Goal: Task Accomplishment & Management: Manage account settings

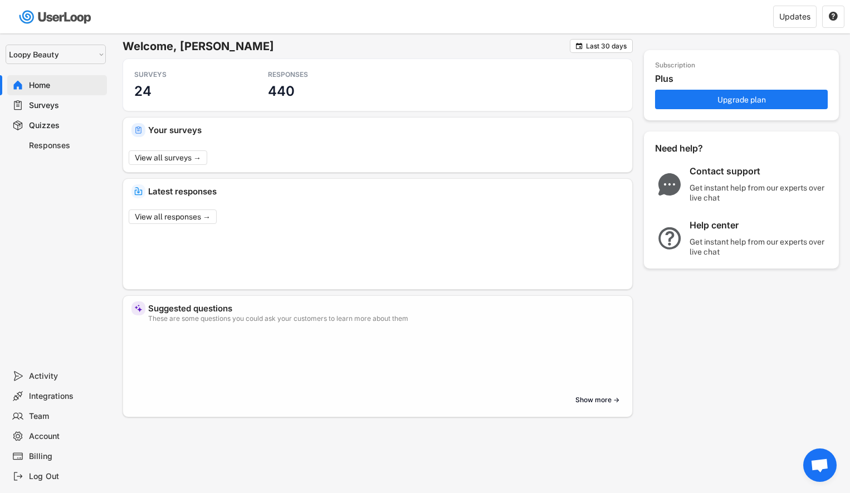
select select ""1348695171700984260__LOOKUP__1621425969652x687239840058835000""
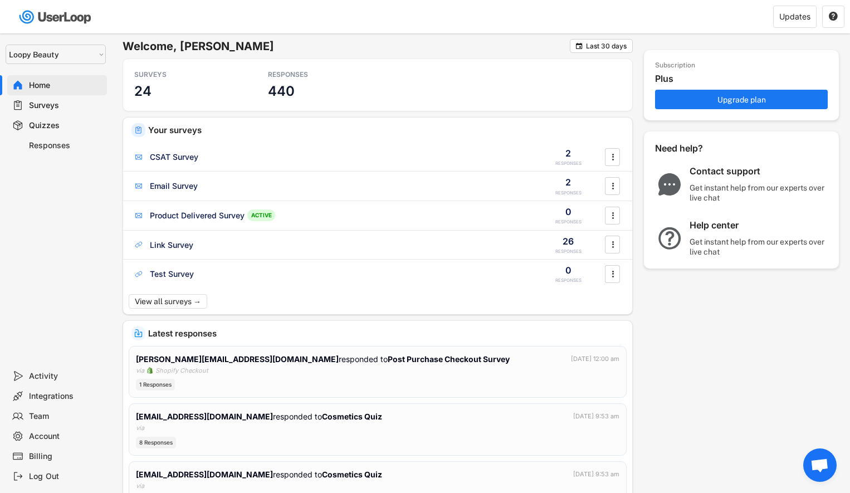
click at [51, 104] on div "Surveys" at bounding box center [65, 105] width 73 height 11
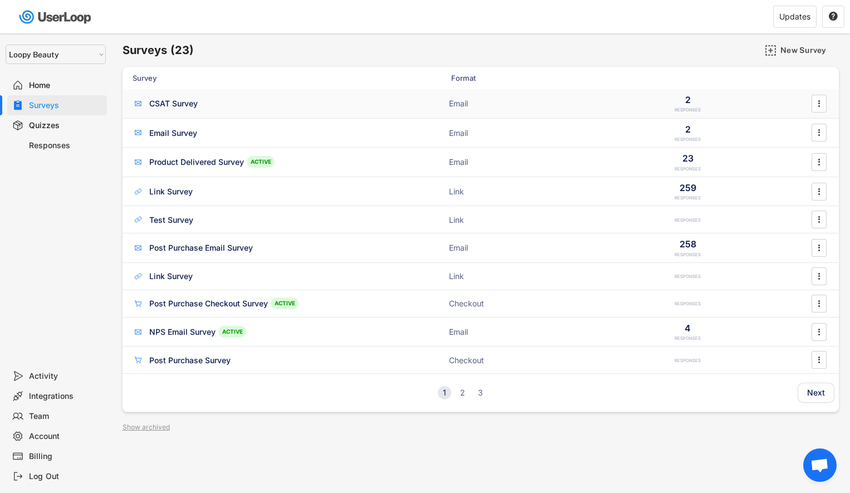
click at [212, 106] on div "CSAT Survey" at bounding box center [244, 103] width 223 height 11
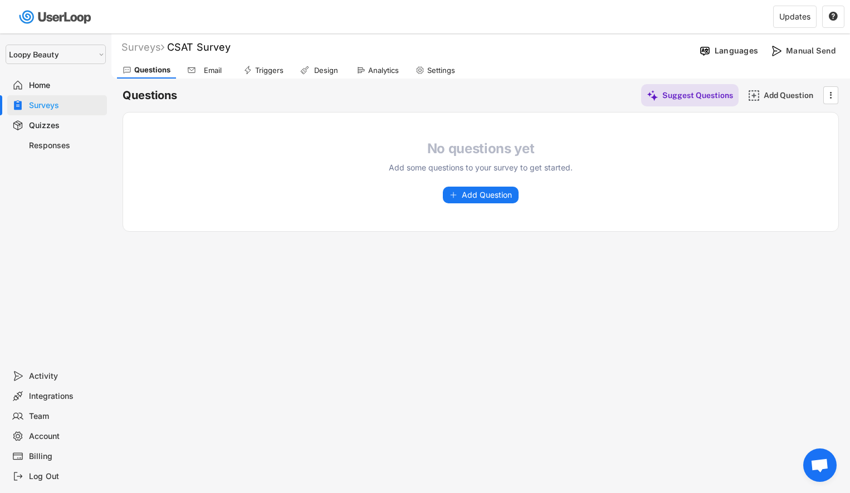
click at [220, 66] on div "Email" at bounding box center [213, 70] width 28 height 9
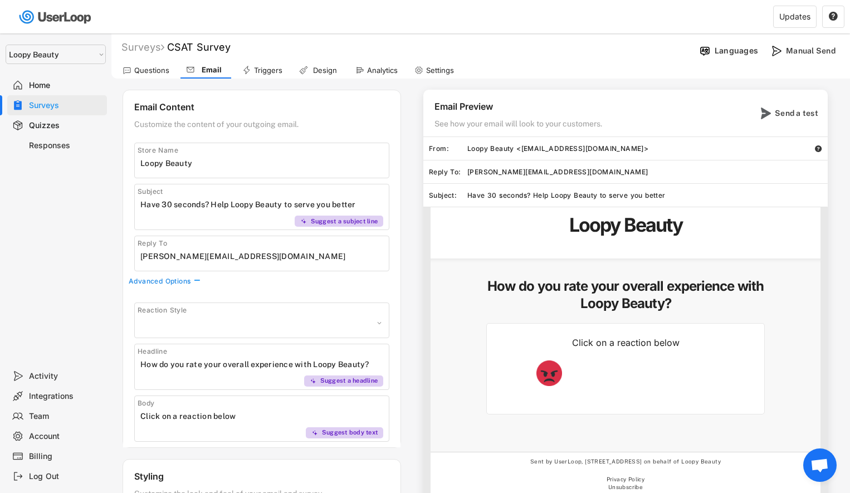
select select ""1348695171700984260__LOOKUP__1606924314316x911513506656550900""
click at [257, 67] on div "Triggers" at bounding box center [268, 70] width 28 height 9
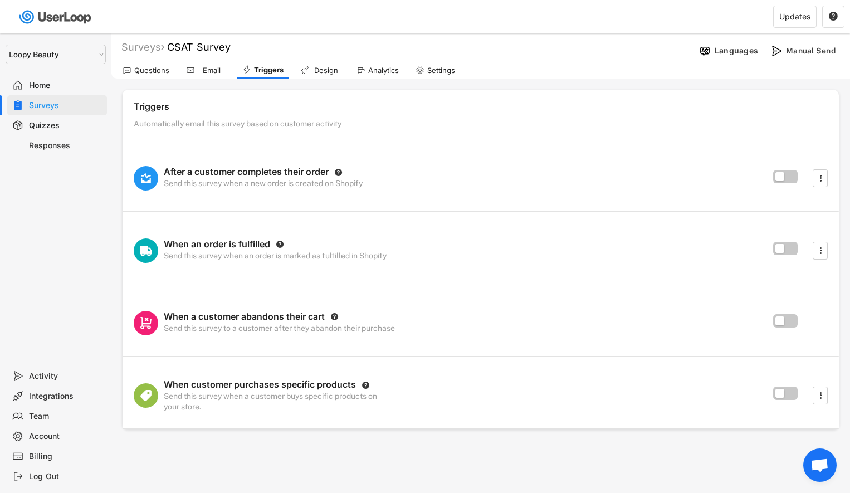
click at [306, 65] on div "Design" at bounding box center [320, 70] width 51 height 17
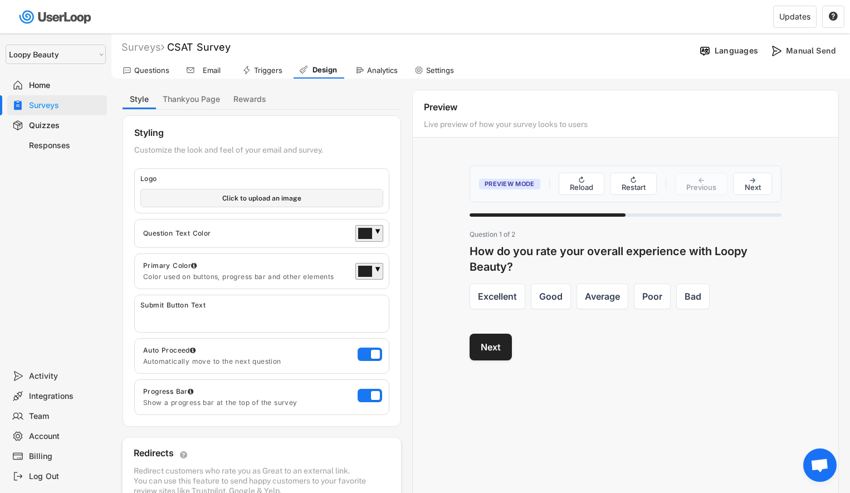
click at [285, 67] on div "Triggers" at bounding box center [262, 70] width 51 height 17
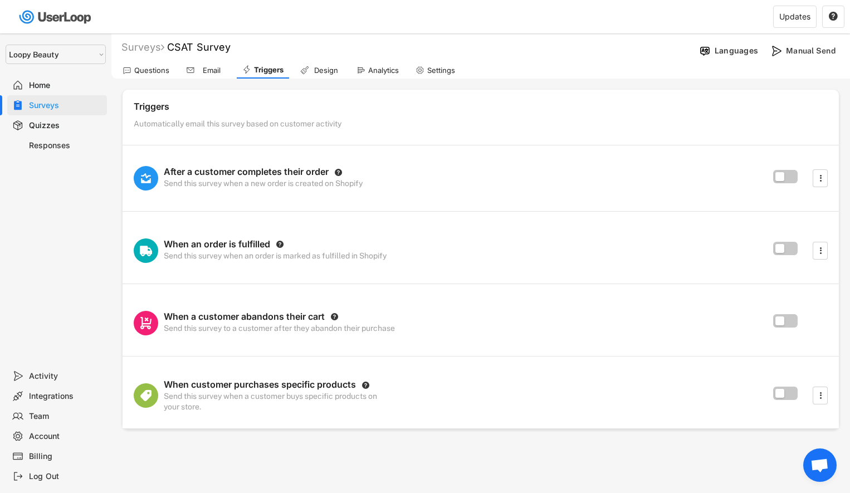
click at [787, 182] on div at bounding box center [787, 178] width 28 height 17
click at [787, 177] on label at bounding box center [782, 173] width 24 height 13
click at [0, 0] on input "checkbox" at bounding box center [0, 0] width 0 height 0
click at [787, 177] on label at bounding box center [782, 173] width 24 height 13
click at [0, 0] on input "checkbox" at bounding box center [0, 0] width 0 height 0
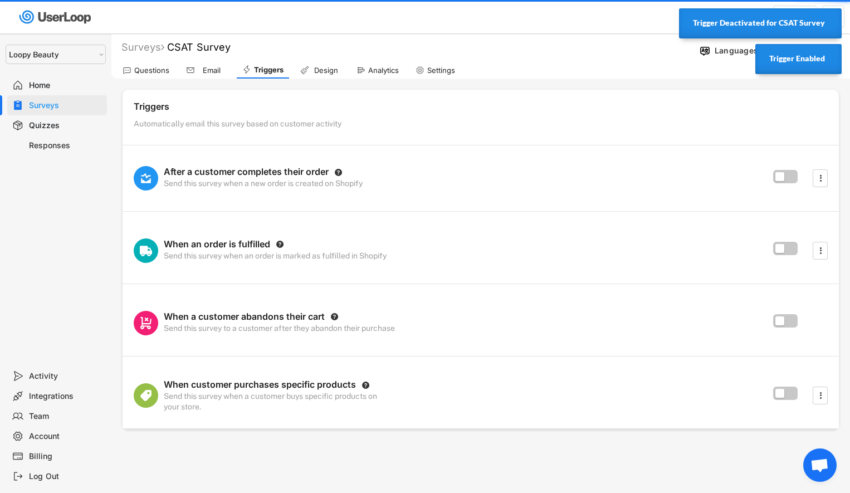
click at [321, 69] on div "Design" at bounding box center [326, 70] width 28 height 9
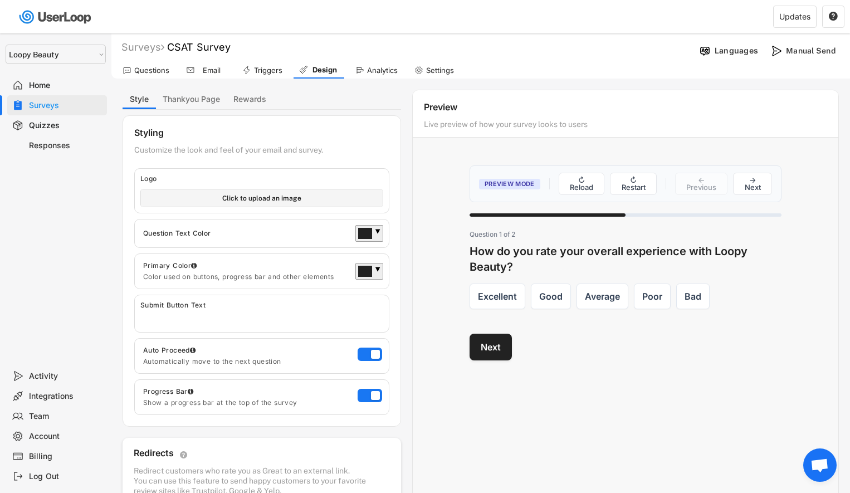
click at [375, 73] on div "Analytics" at bounding box center [382, 70] width 31 height 9
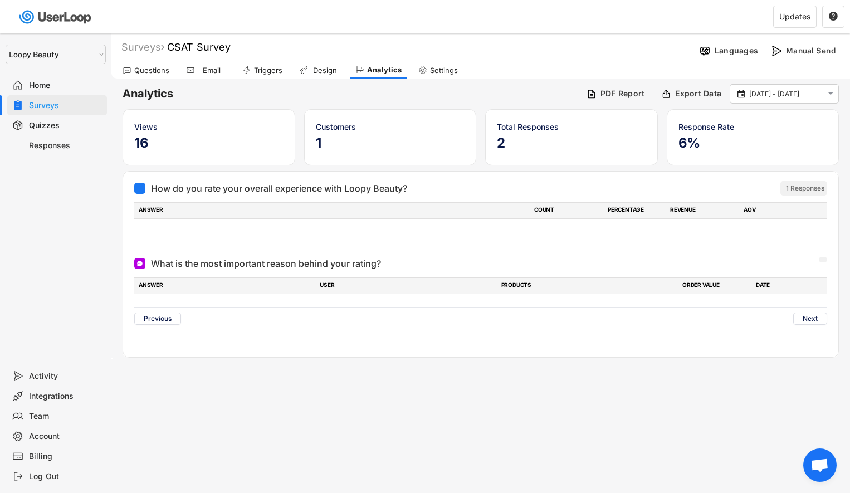
click at [442, 66] on div "Settings" at bounding box center [444, 70] width 28 height 9
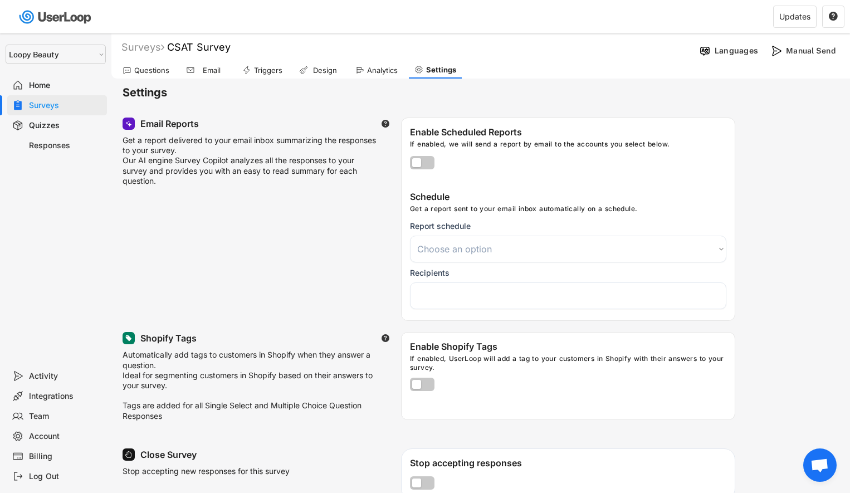
select select
click at [260, 70] on div "Triggers" at bounding box center [268, 70] width 28 height 9
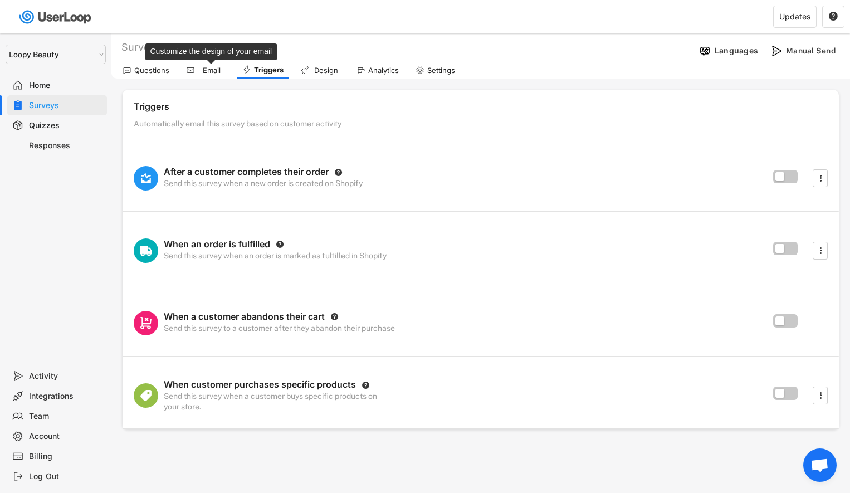
click at [208, 74] on div "Email" at bounding box center [212, 70] width 28 height 9
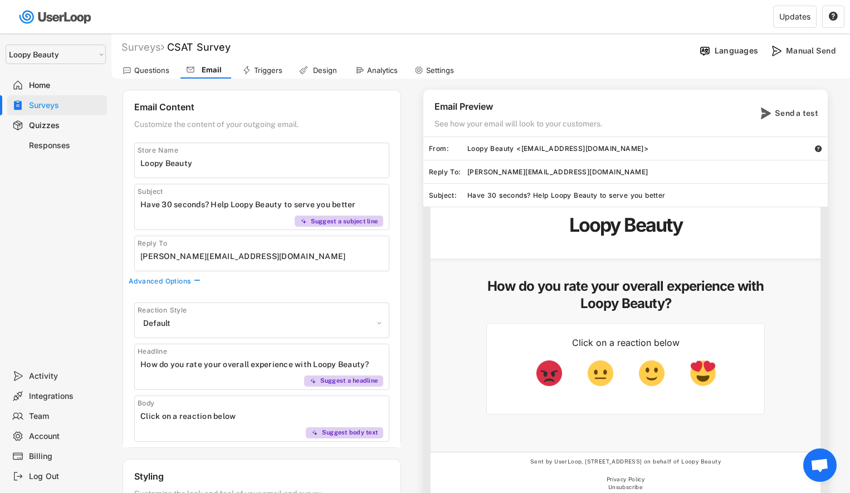
click at [264, 71] on div "Triggers" at bounding box center [268, 70] width 28 height 9
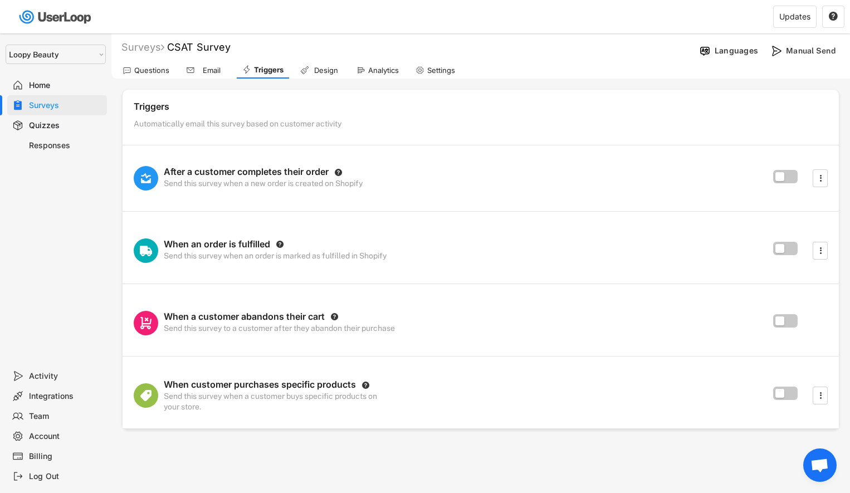
click at [52, 125] on div "Quizzes" at bounding box center [65, 125] width 73 height 11
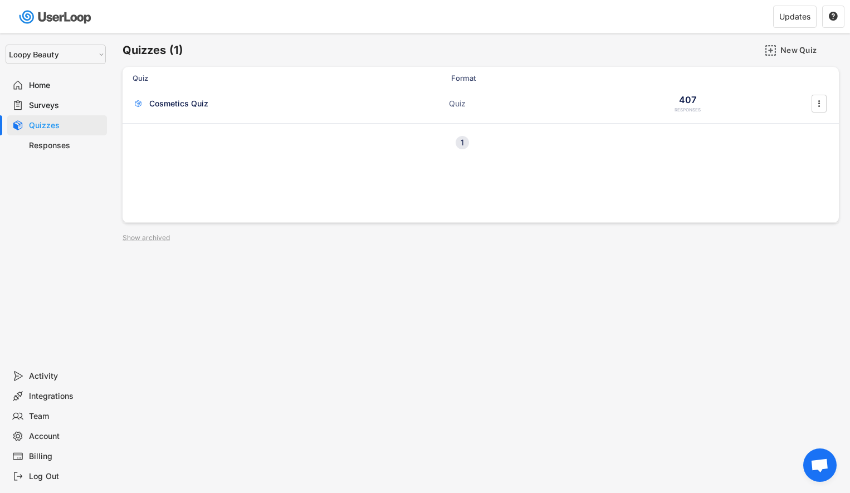
click at [56, 144] on div "Responses" at bounding box center [65, 145] width 73 height 11
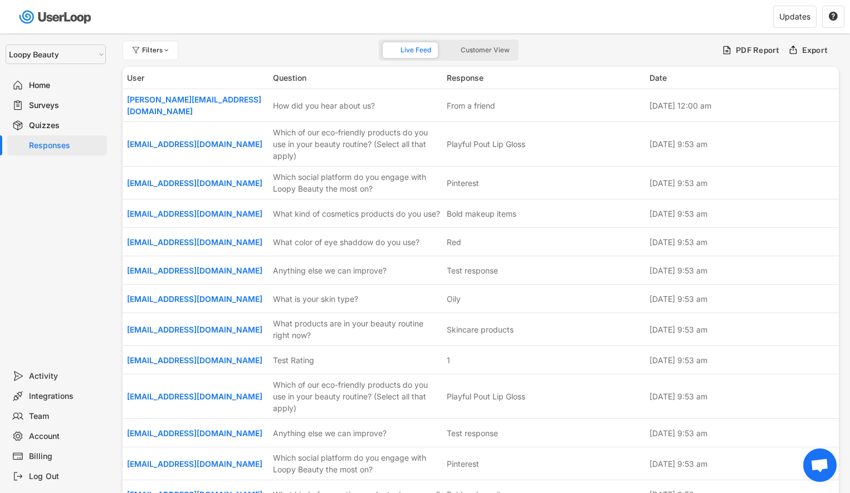
click at [51, 122] on div "Quizzes" at bounding box center [65, 125] width 73 height 11
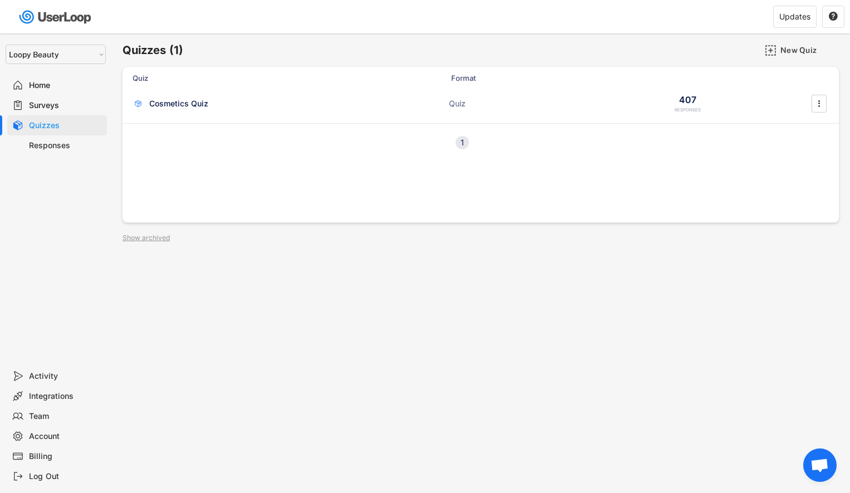
click at [83, 102] on div "Surveys" at bounding box center [65, 105] width 73 height 11
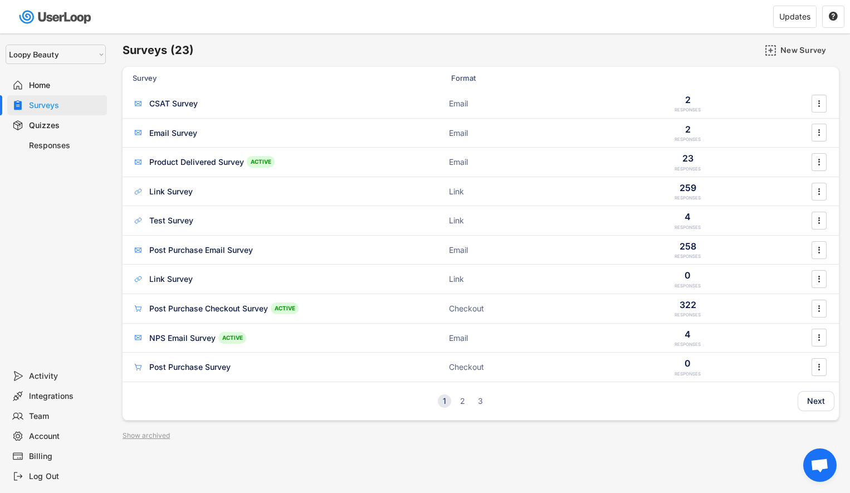
click at [74, 125] on div "Quizzes" at bounding box center [65, 125] width 73 height 11
